Goal: Information Seeking & Learning: Find contact information

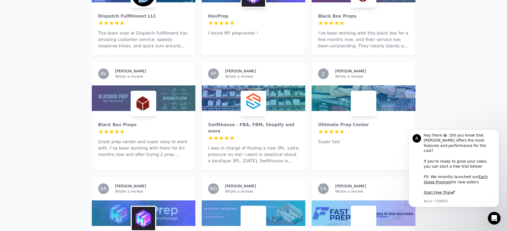
scroll to position [132, 0]
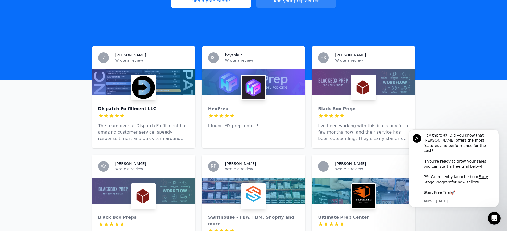
click at [144, 106] on div "Dispatch Fulfillment LLC" at bounding box center [143, 109] width 91 height 6
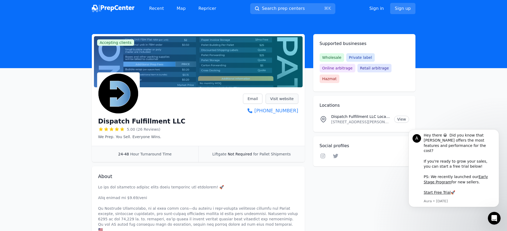
click at [284, 97] on link "Visit website" at bounding box center [282, 99] width 33 height 10
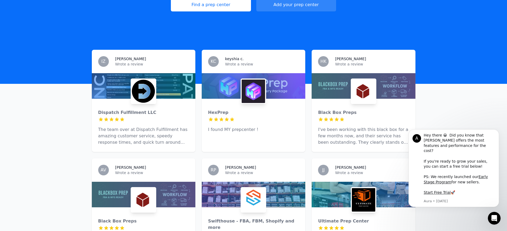
scroll to position [186, 0]
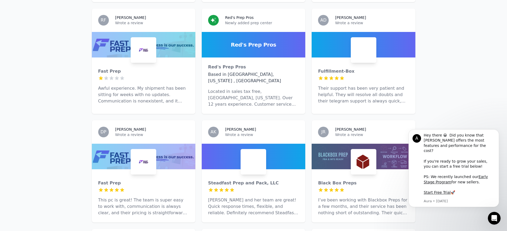
scroll to position [700, 0]
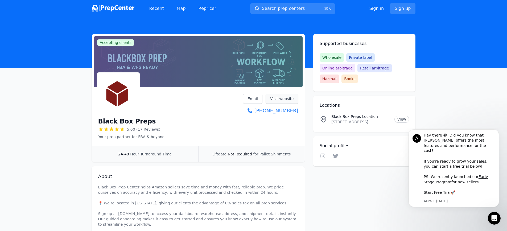
click at [287, 97] on link "Visit website" at bounding box center [282, 99] width 33 height 10
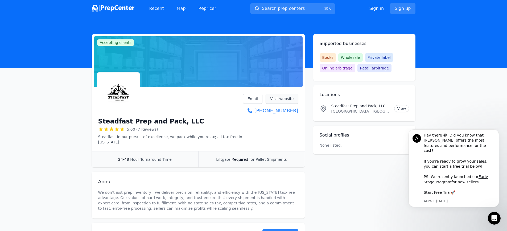
click at [290, 101] on link "Visit website" at bounding box center [282, 99] width 33 height 10
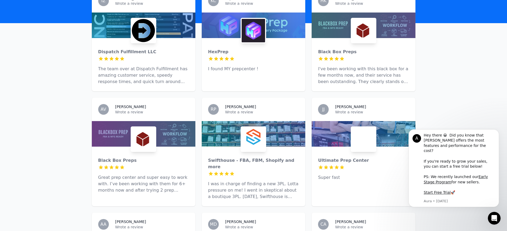
scroll to position [474, 0]
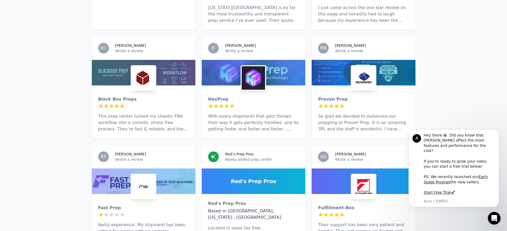
click at [119, 89] on div "Black Box Preps 5 out of 5 stars This prep center turned my chaotic FBA workflo…" at bounding box center [144, 111] width 104 height 53
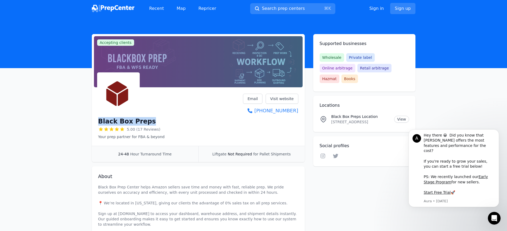
drag, startPoint x: 133, startPoint y: 122, endPoint x: 106, endPoint y: 122, distance: 26.6
click at [96, 122] on div "Black Box Preps 5.00 (17 Reviews) Your prep partner for FBA & beyond Email Visi…" at bounding box center [198, 117] width 213 height 56
click at [291, 100] on link "Visit website" at bounding box center [282, 99] width 33 height 10
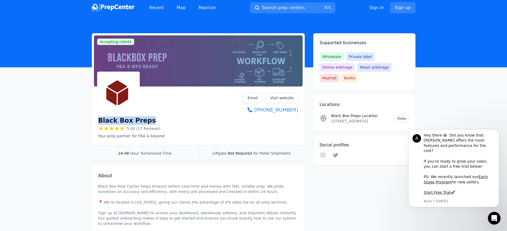
scroll to position [1, 0]
click at [365, 113] on p "Black Box Preps Location" at bounding box center [360, 115] width 59 height 5
click at [398, 115] on link "View" at bounding box center [401, 118] width 15 height 7
drag, startPoint x: 301, startPoint y: 109, endPoint x: 298, endPoint y: 109, distance: 2.7
click at [298, 109] on div "Black Box Preps 5.00 (17 Reviews) Your prep partner for FBA & beyond Email Visi…" at bounding box center [198, 116] width 213 height 56
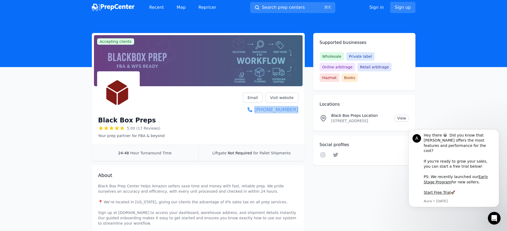
drag, startPoint x: 301, startPoint y: 108, endPoint x: 298, endPoint y: 108, distance: 3.2
click at [298, 108] on div "Black Box Preps 5.00 (17 Reviews) Your prep partner for FBA & beyond Email Visi…" at bounding box center [198, 116] width 213 height 56
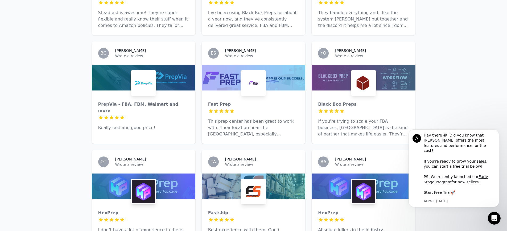
scroll to position [1242, 0]
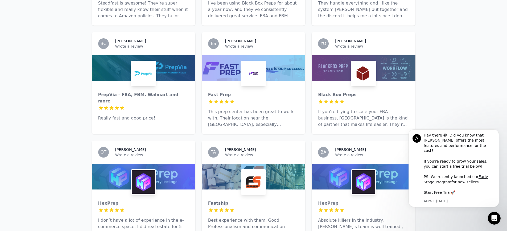
click at [364, 113] on div "Black Box Preps 5 out of 5 stars If you're trying to scale your FBA business, B…" at bounding box center [364, 107] width 104 height 53
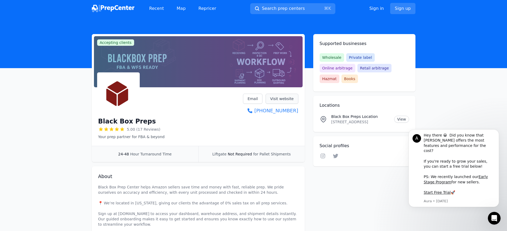
click at [287, 98] on link "Visit website" at bounding box center [282, 99] width 33 height 10
